Goal: Task Accomplishment & Management: Manage account settings

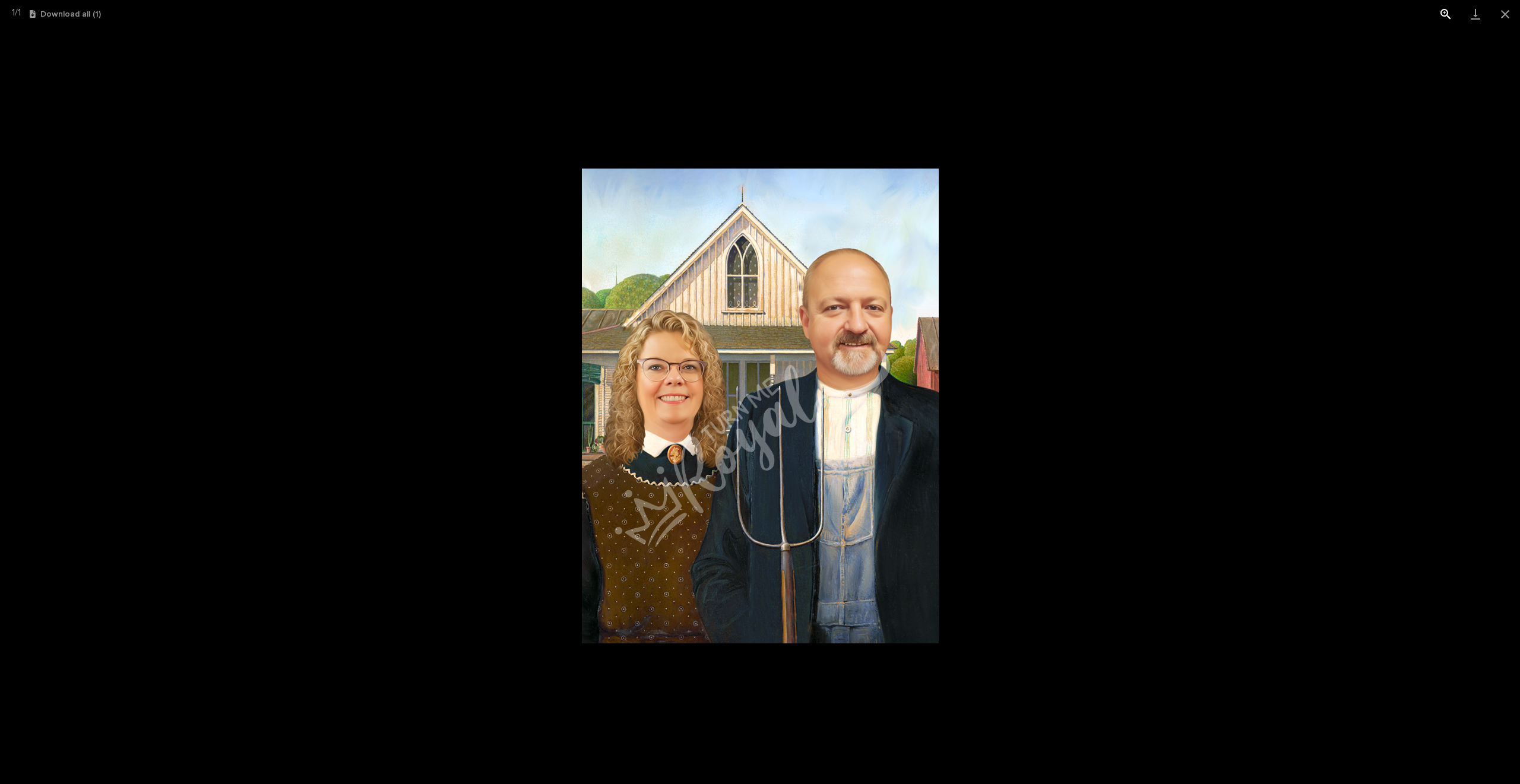
scroll to position [633, 0]
click at [1512, 11] on button "Close gallery" at bounding box center [1505, 14] width 30 height 28
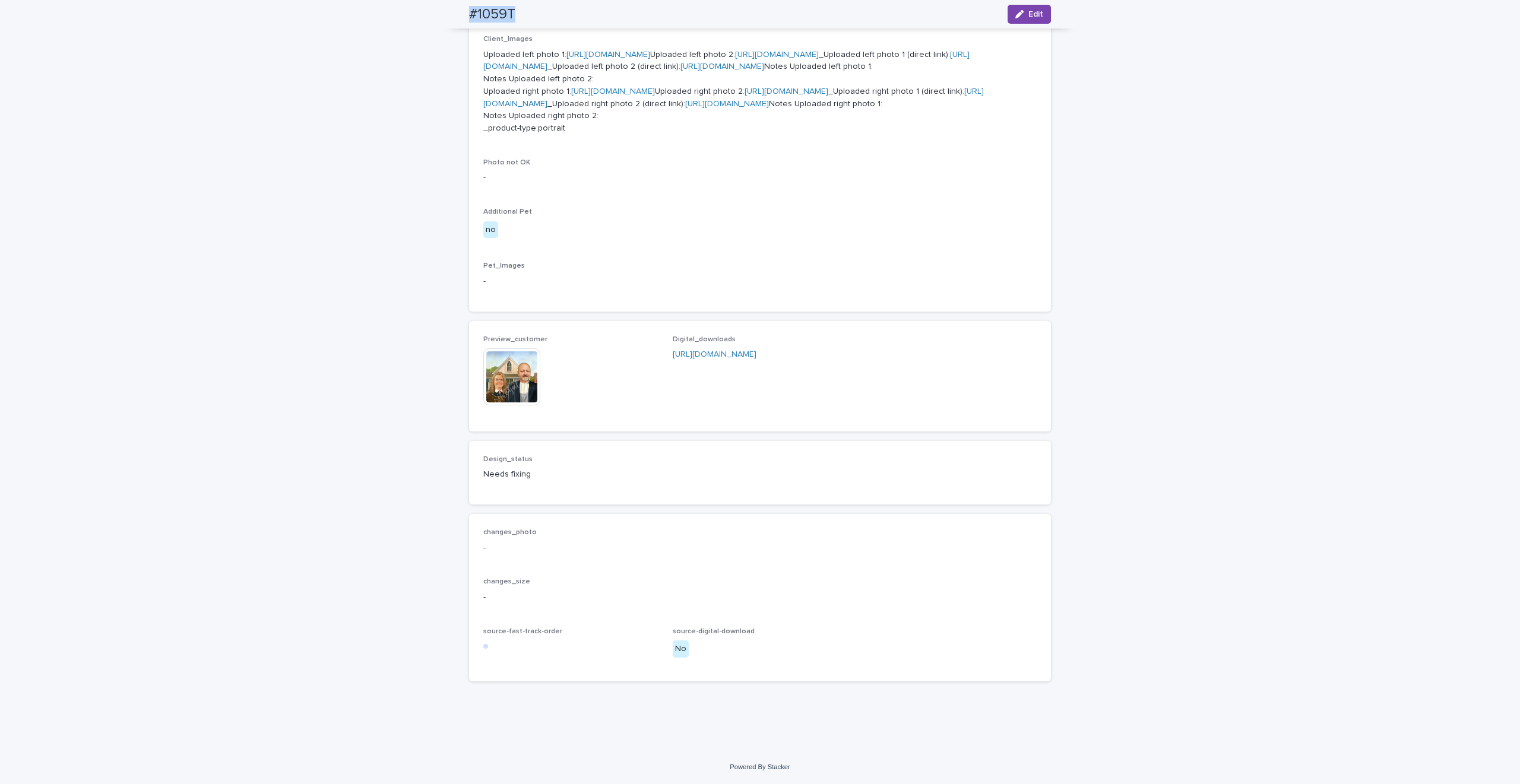
drag, startPoint x: 483, startPoint y: 20, endPoint x: 514, endPoint y: 16, distance: 31.3
click at [515, 16] on div "#1059T Edit" at bounding box center [760, 14] width 639 height 28
copy h2 "#1059T"
click at [1028, 17] on span "Edit" at bounding box center [1036, 14] width 15 height 8
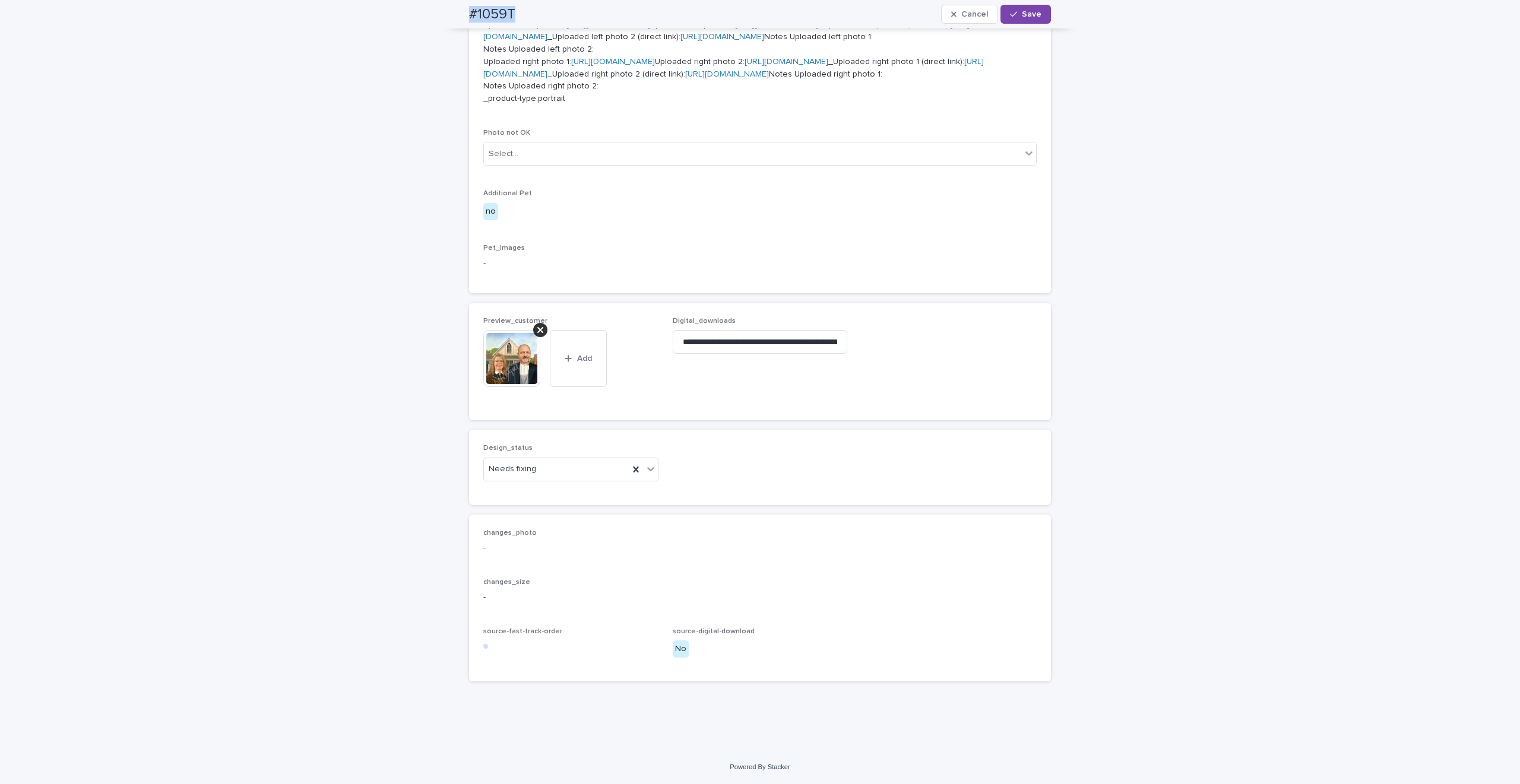
scroll to position [649, 0]
drag, startPoint x: 509, startPoint y: 644, endPoint x: 525, endPoint y: 573, distance: 72.8
click at [509, 644] on div "Uploaded" at bounding box center [565, 639] width 174 height 21
click at [537, 333] on icon at bounding box center [540, 330] width 6 height 6
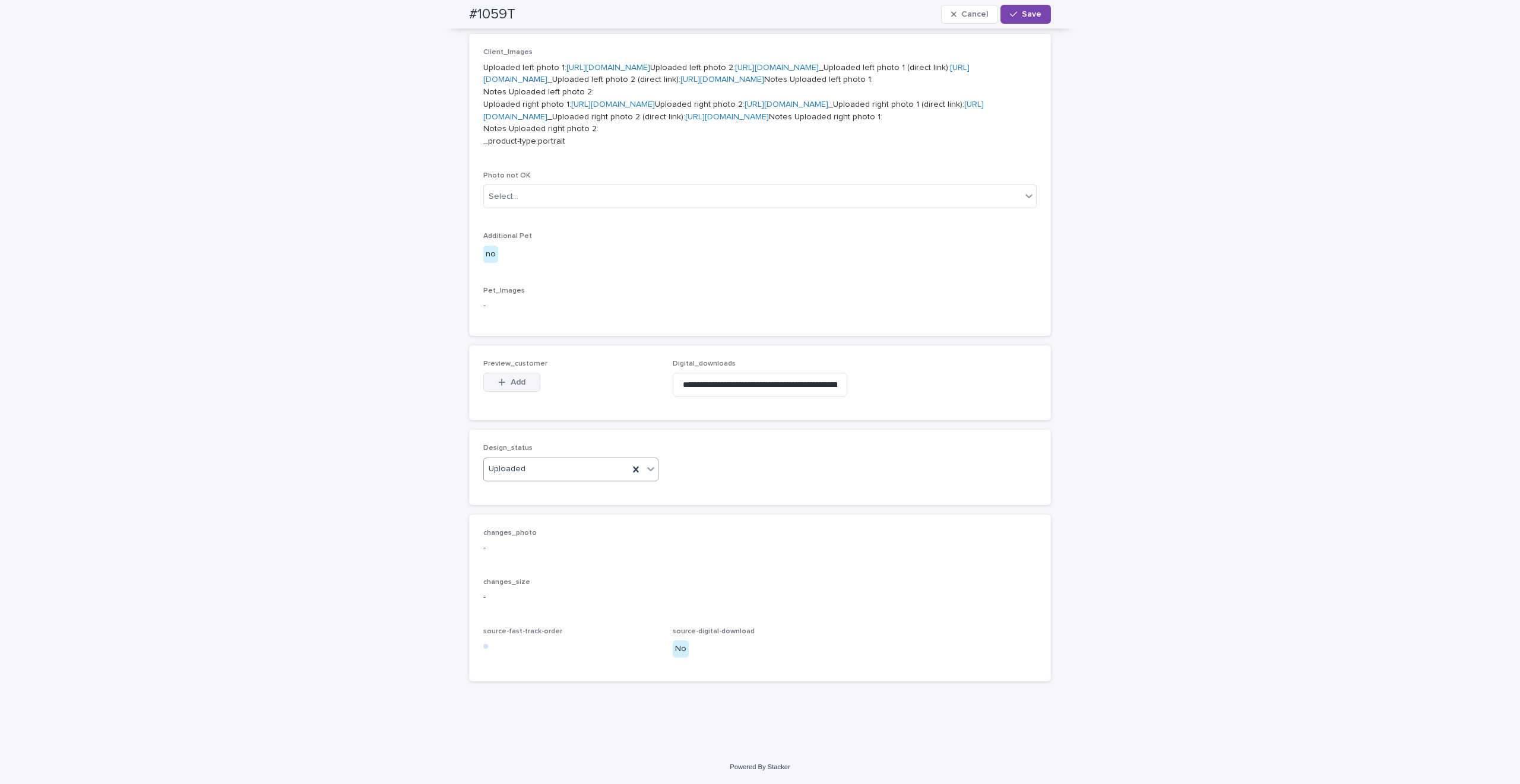
click at [514, 386] on span "Add" at bounding box center [518, 382] width 15 height 8
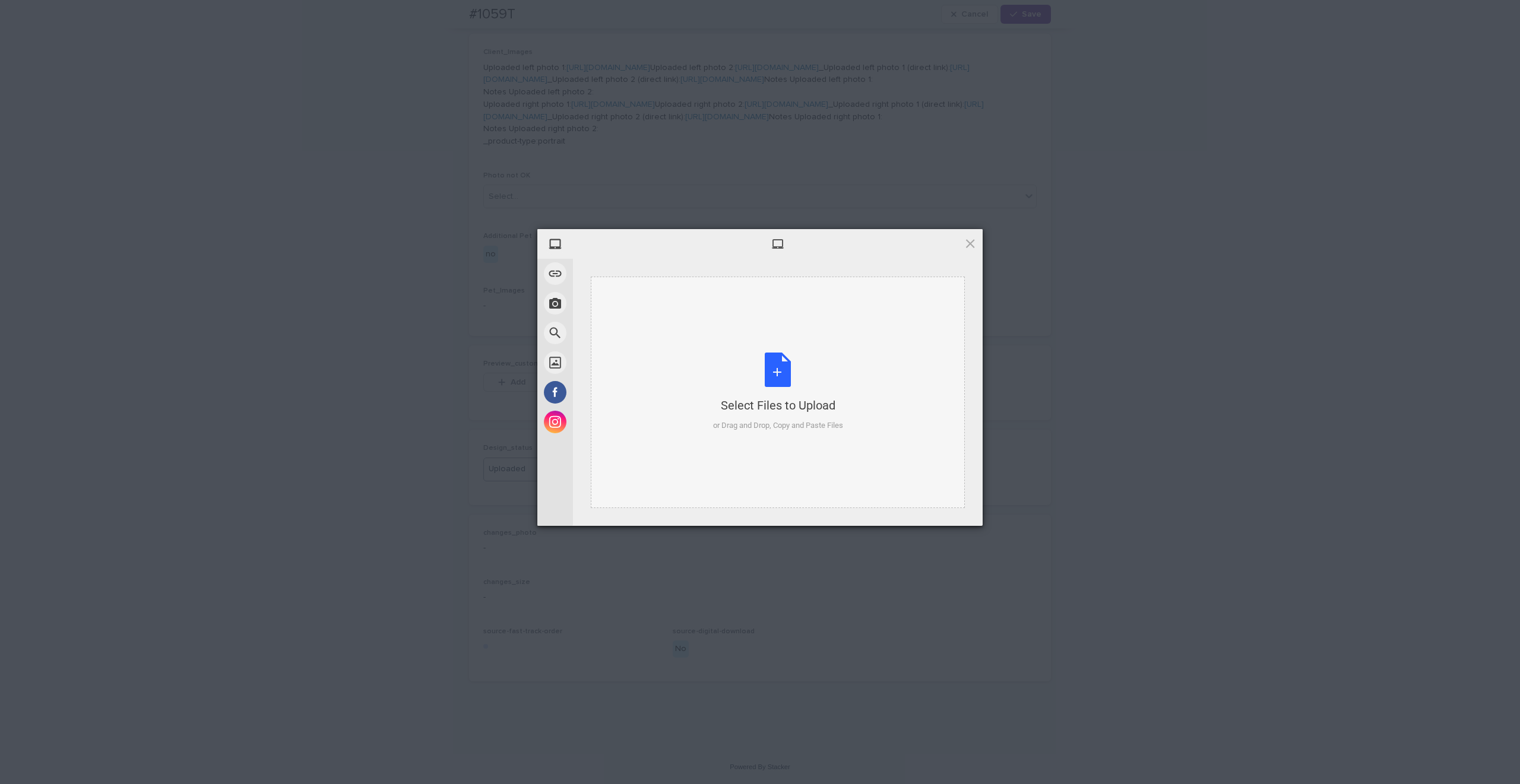
click at [849, 439] on div "Select Files to Upload or Drag and Drop, Copy and Paste Files" at bounding box center [778, 392] width 374 height 232
click at [946, 511] on span "Upload 1" at bounding box center [946, 510] width 23 height 9
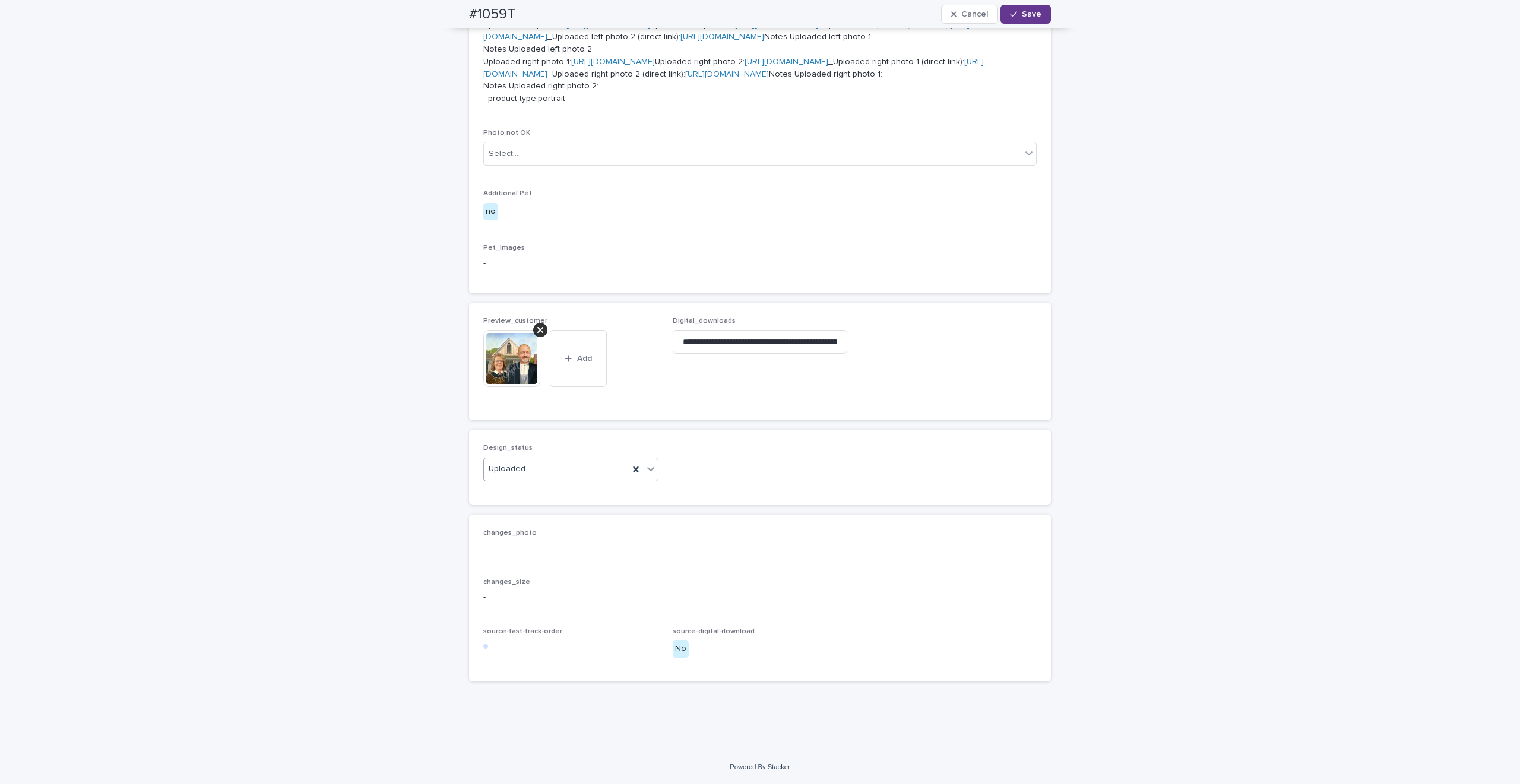
click at [1025, 14] on span "Save" at bounding box center [1032, 14] width 20 height 8
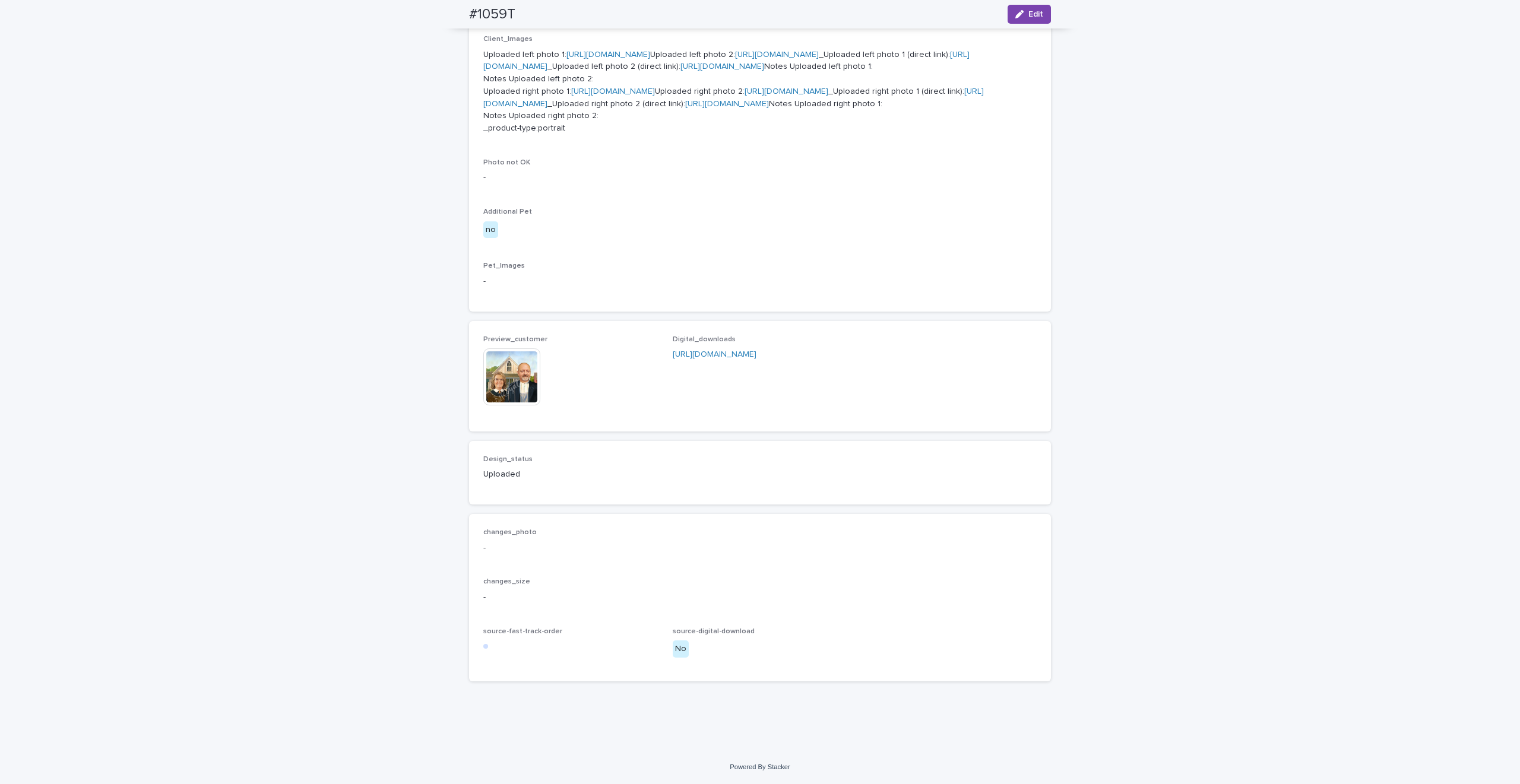
scroll to position [633, 0]
click at [509, 405] on img at bounding box center [511, 377] width 57 height 57
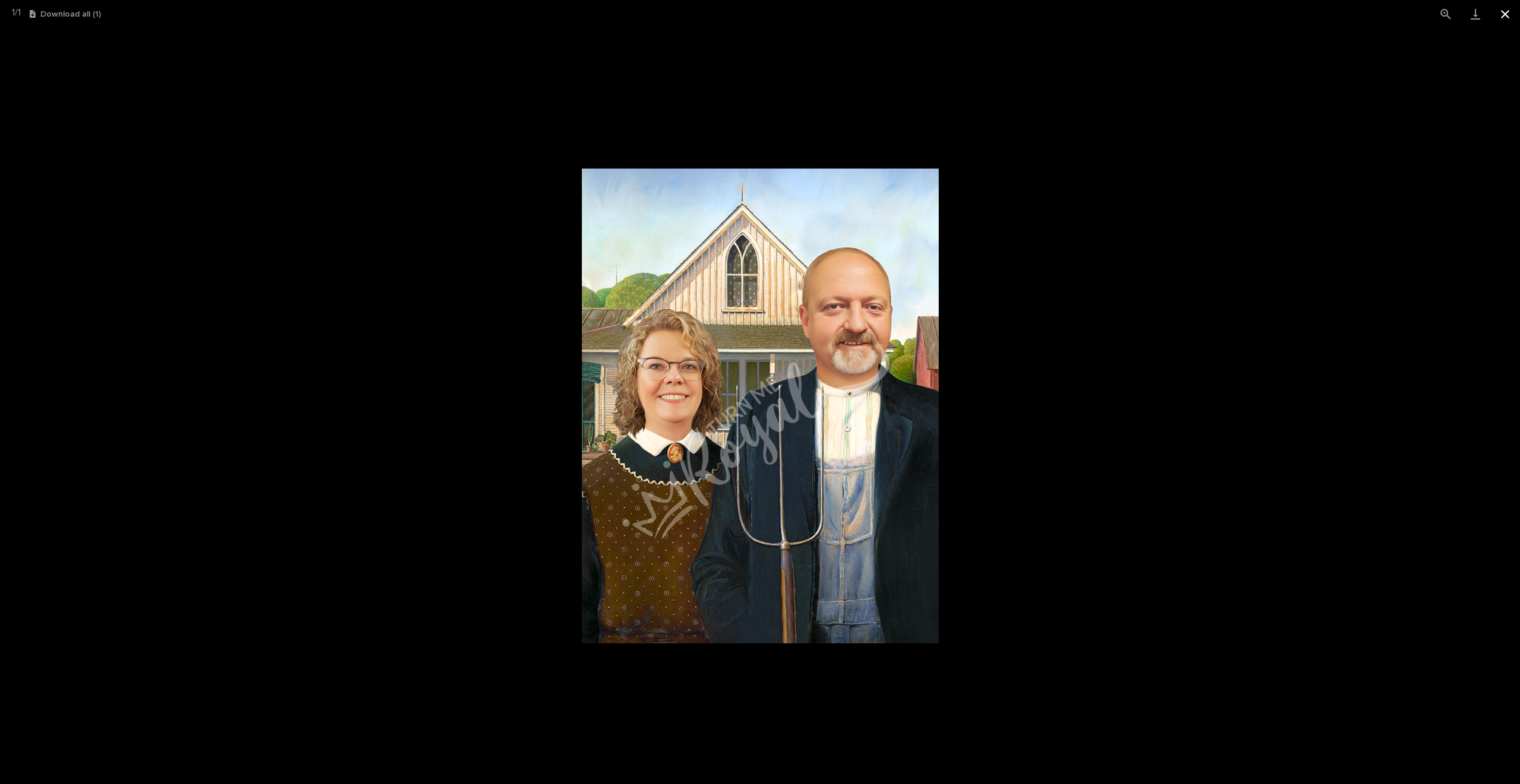
click at [1513, 15] on button "Close gallery" at bounding box center [1505, 14] width 30 height 28
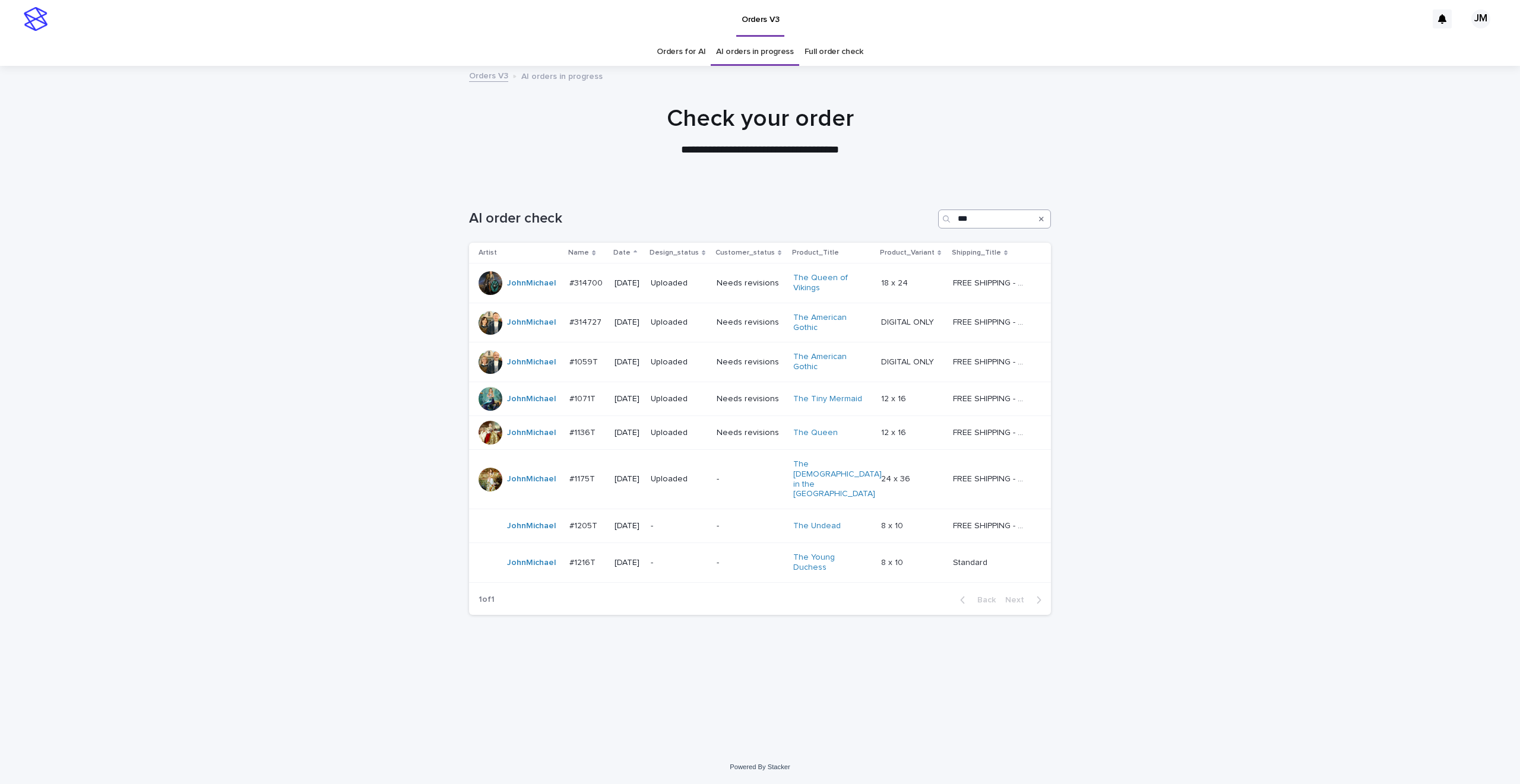
drag, startPoint x: 1040, startPoint y: 221, endPoint x: 1017, endPoint y: 215, distance: 23.8
click at [1039, 221] on icon "Search" at bounding box center [1041, 219] width 5 height 7
click at [755, 49] on link "AI orders in progress" at bounding box center [755, 51] width 78 height 28
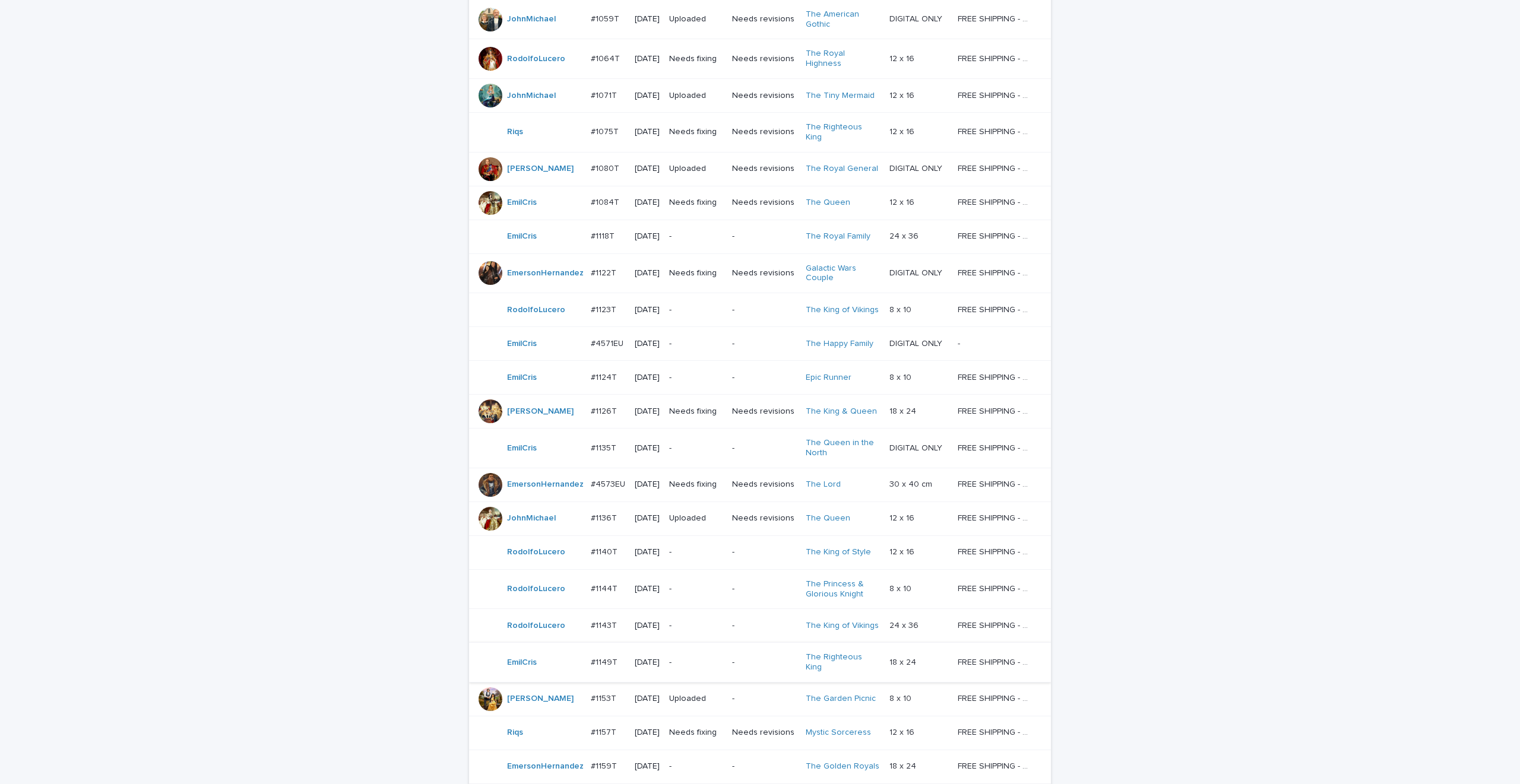
scroll to position [704, 0]
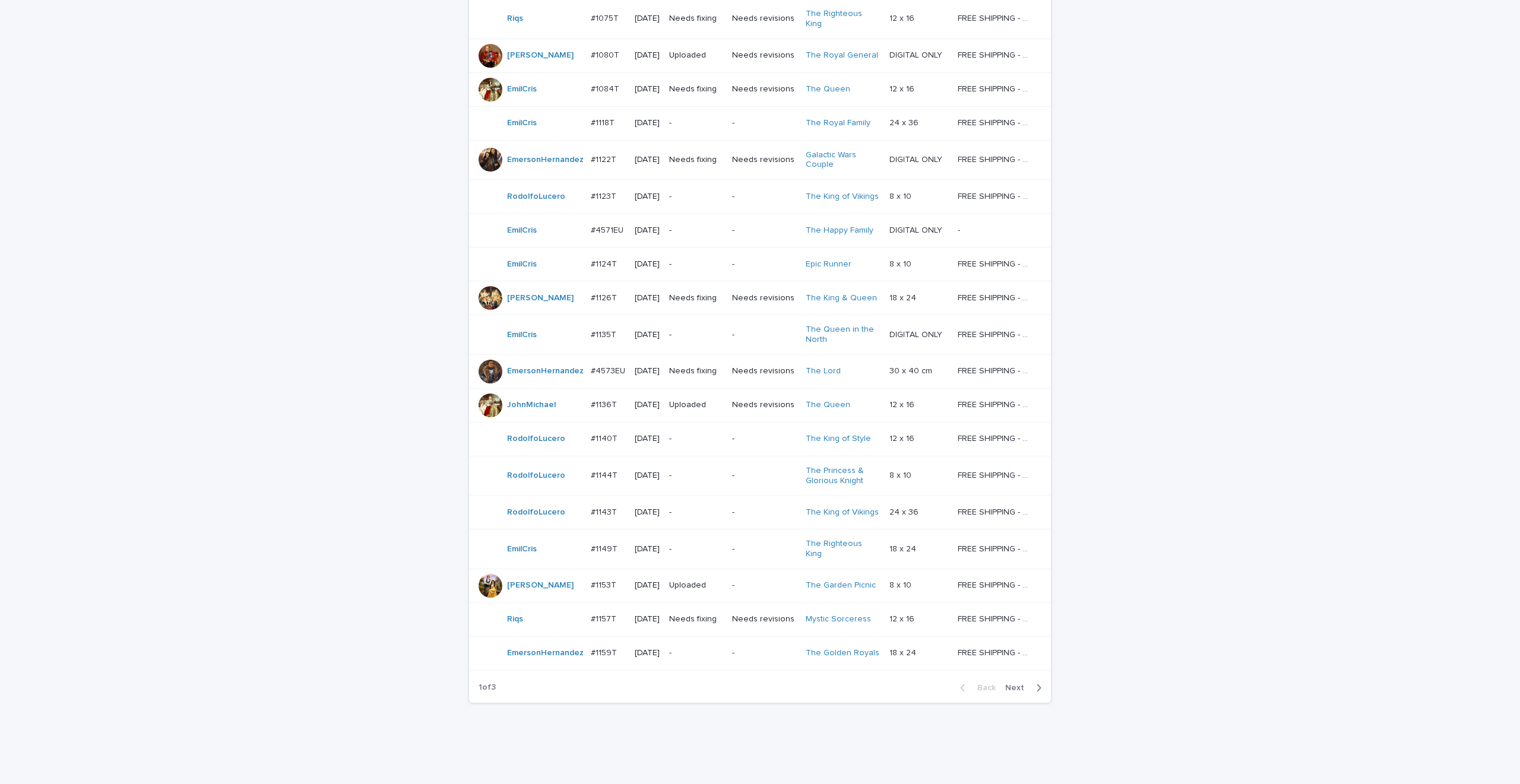
click at [1015, 683] on span "Next" at bounding box center [1018, 687] width 26 height 8
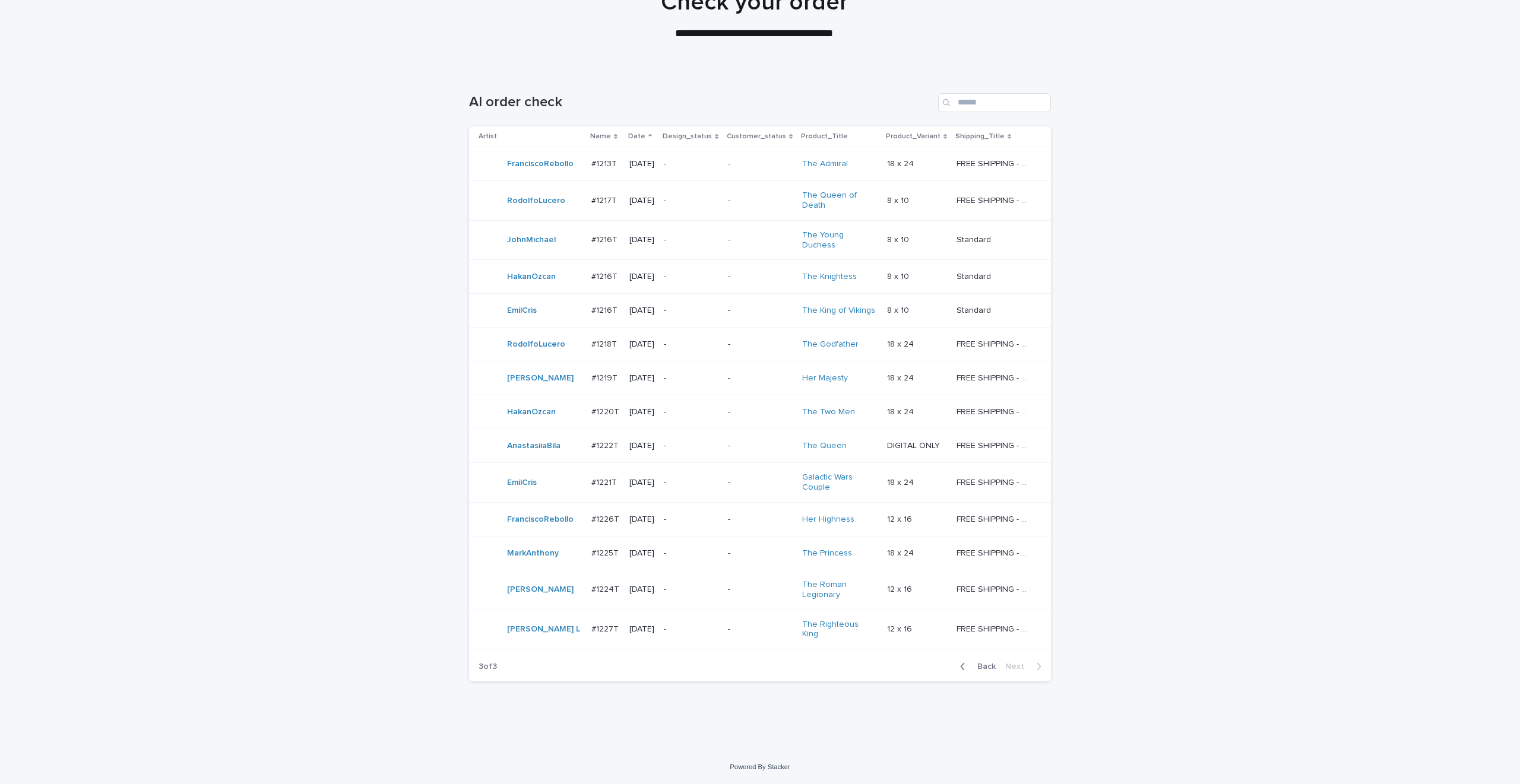
scroll to position [107, 0]
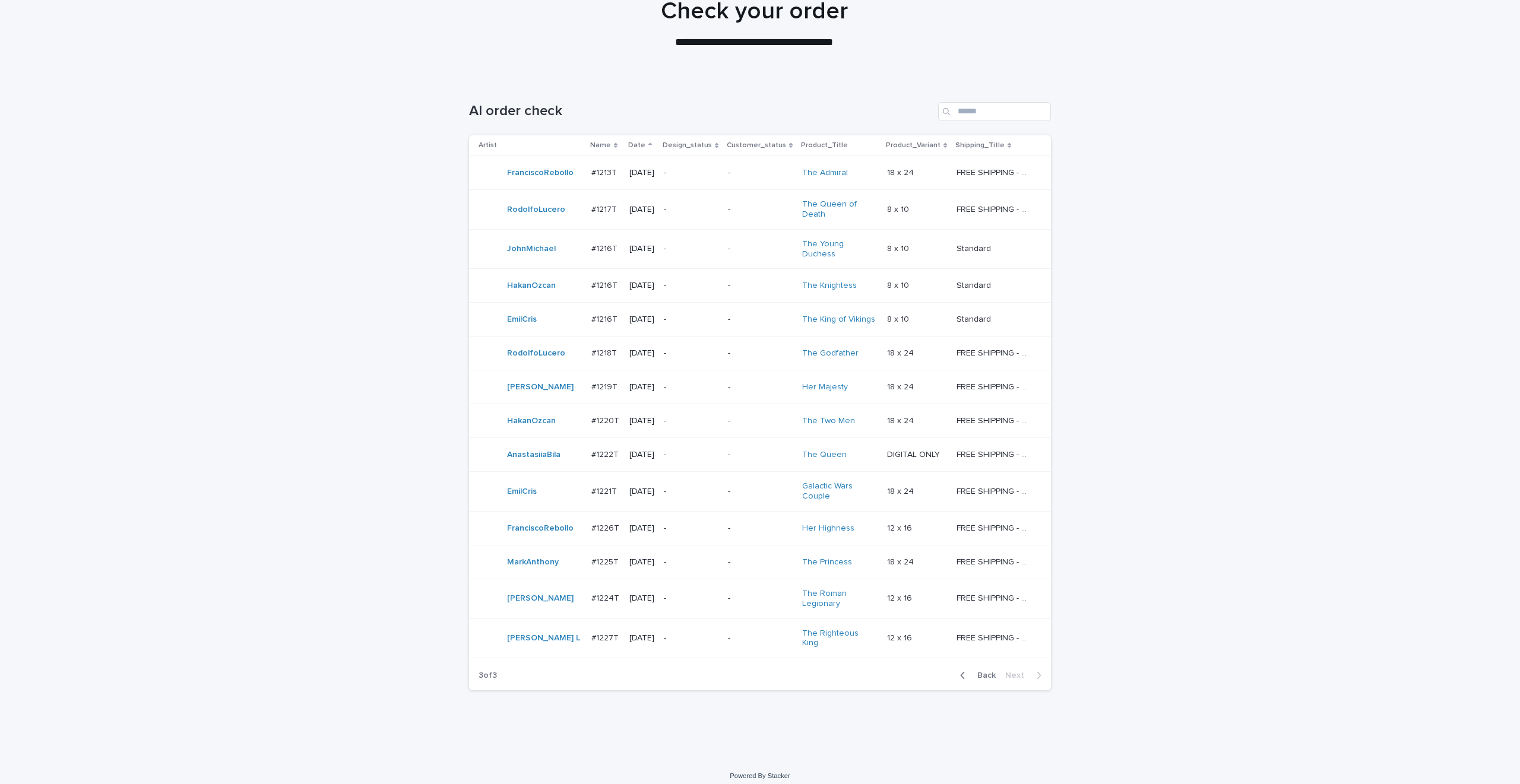
click at [986, 671] on span "Back" at bounding box center [983, 675] width 26 height 8
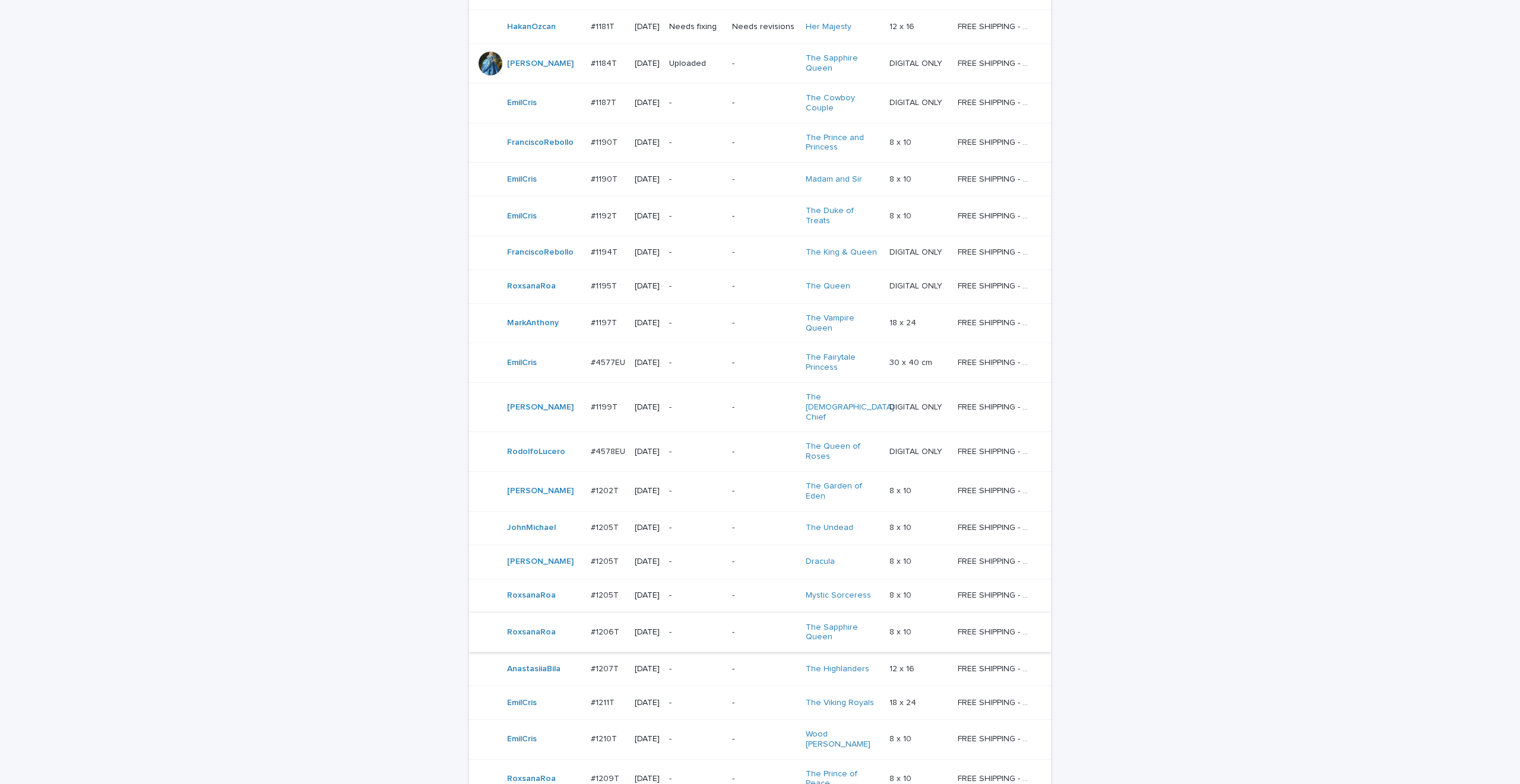
scroll to position [741, 0]
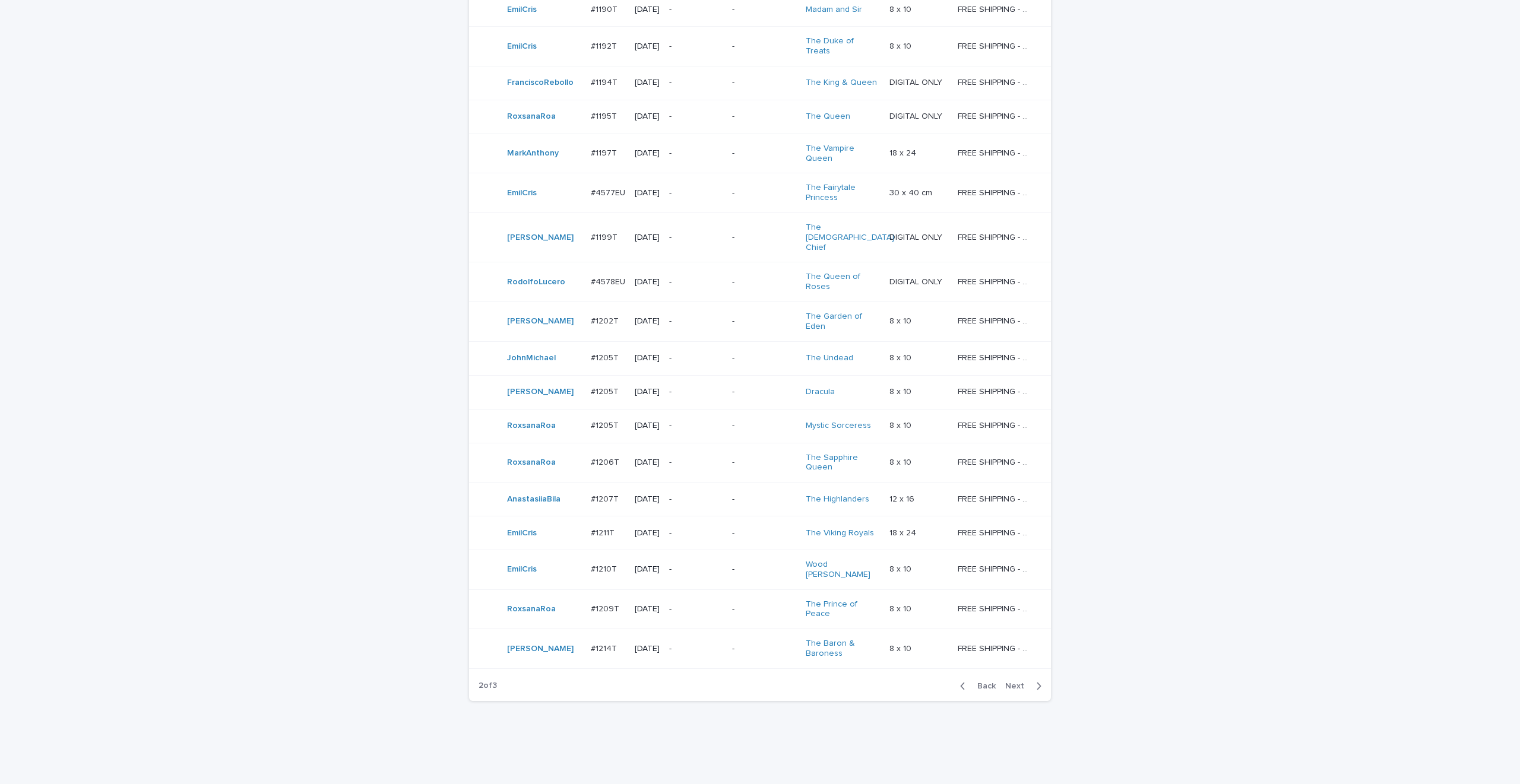
click at [977, 690] on span "Back" at bounding box center [983, 686] width 26 height 8
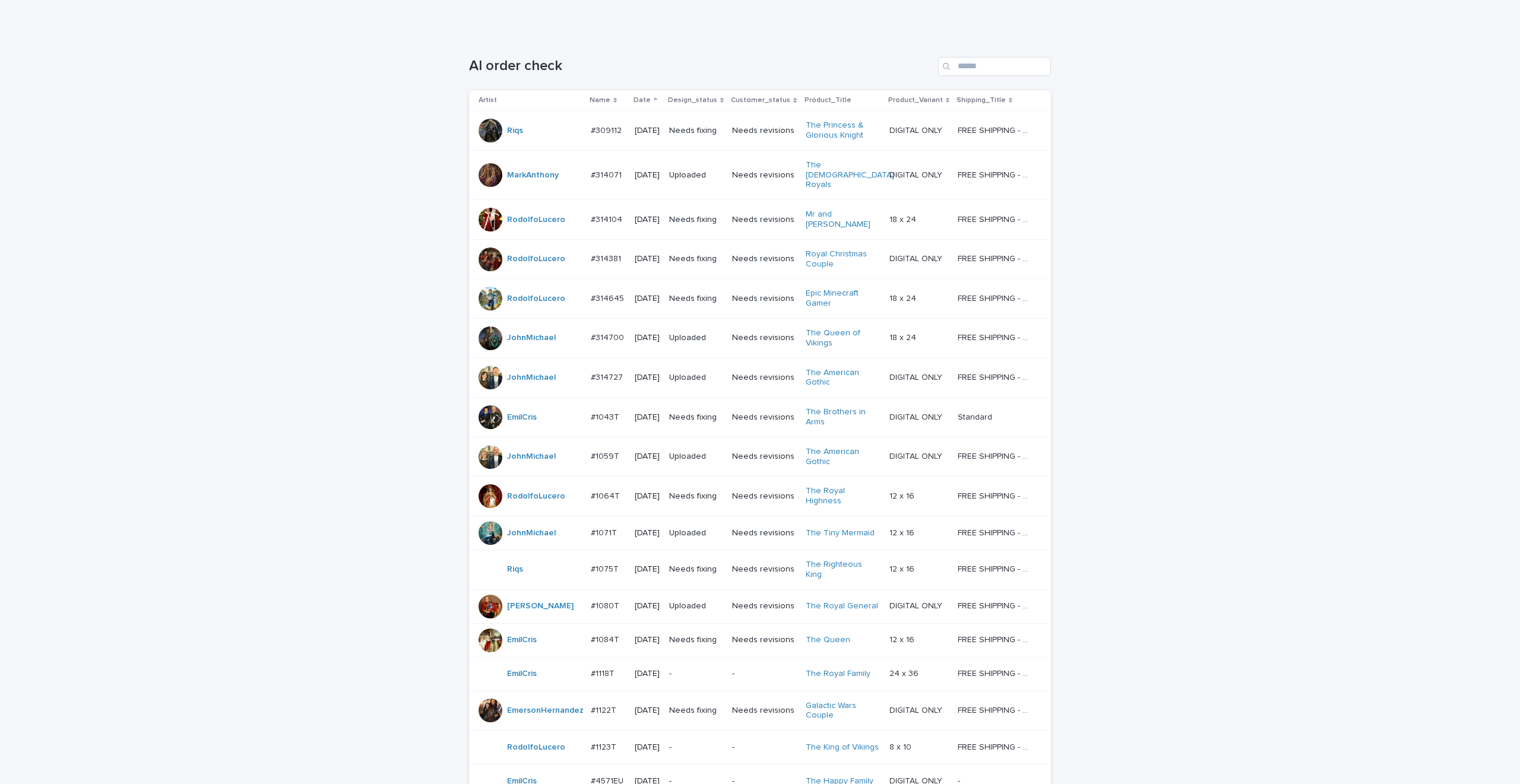
scroll to position [149, 0]
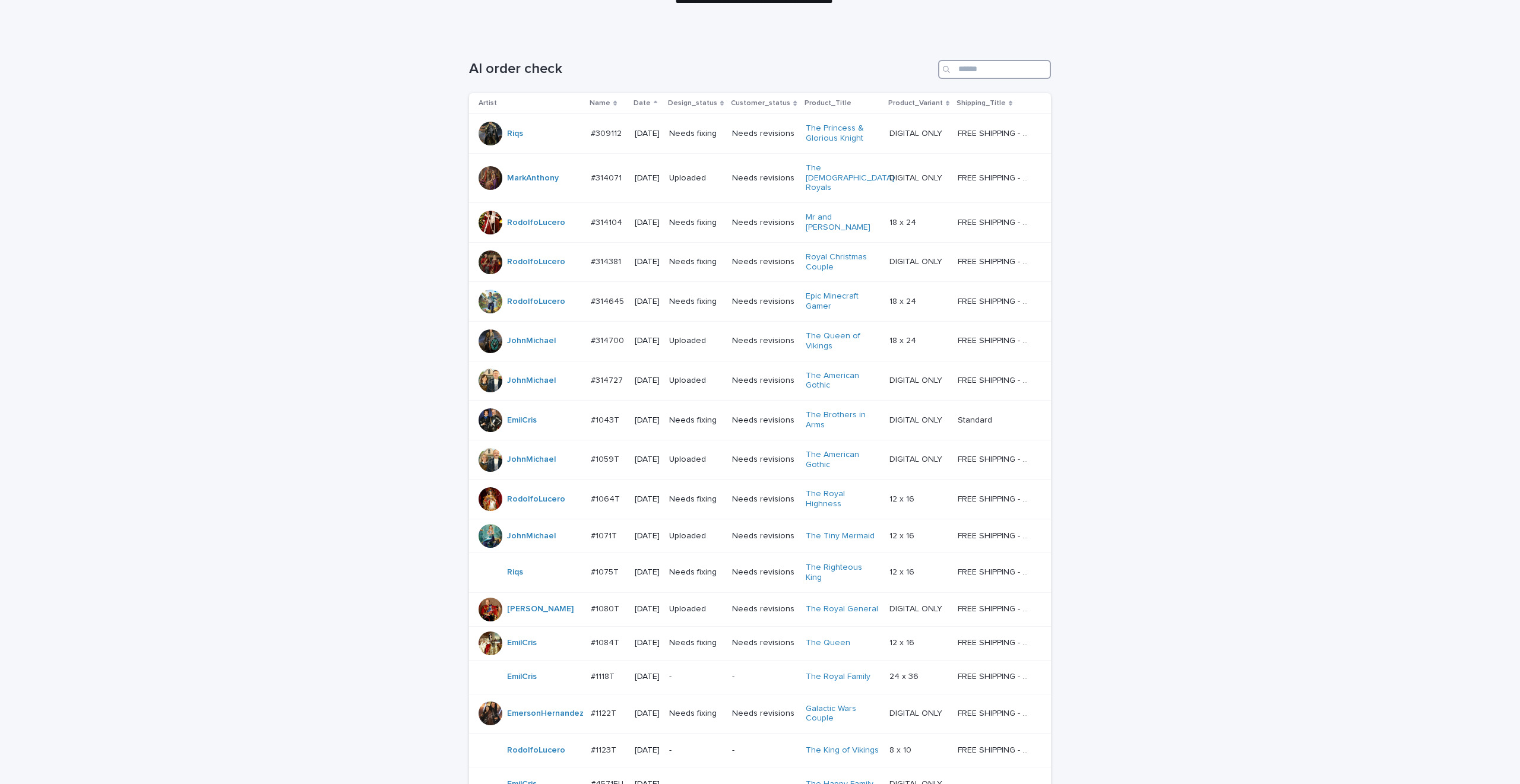
click at [1021, 72] on input "Search" at bounding box center [994, 70] width 113 height 19
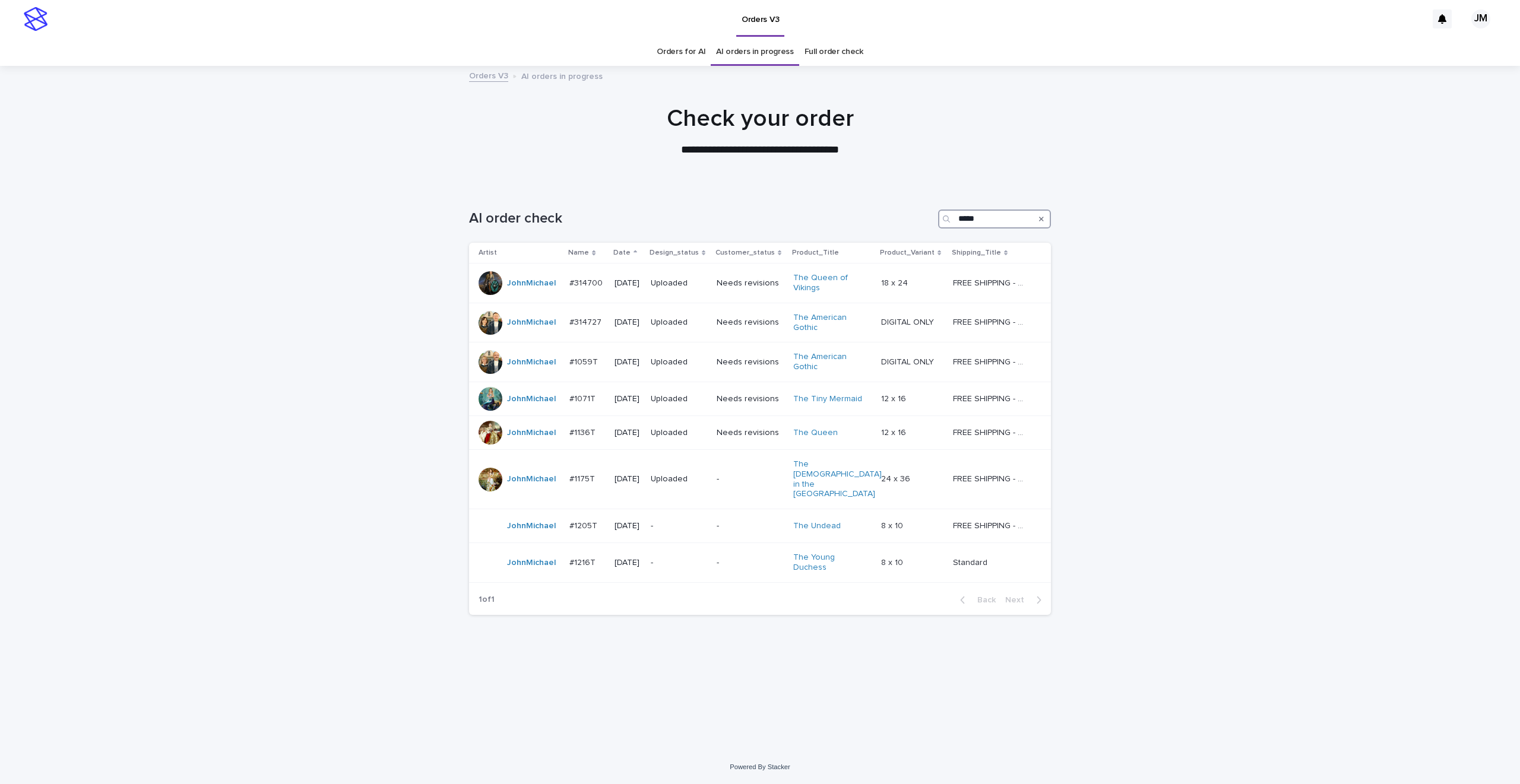
type input "*****"
